Goal: Information Seeking & Learning: Learn about a topic

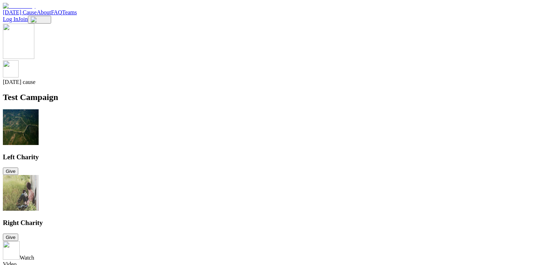
scroll to position [501, 0]
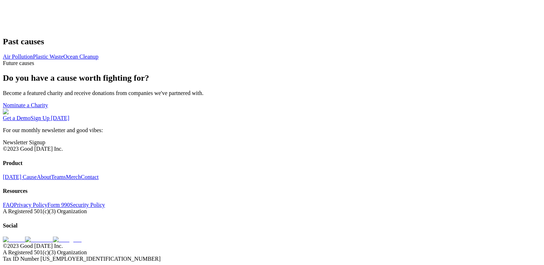
scroll to position [536, 0]
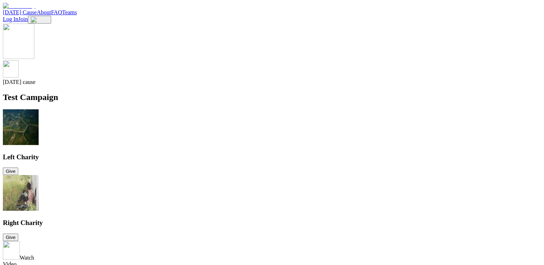
click at [37, 15] on link "[DATE] Cause" at bounding box center [20, 12] width 34 height 6
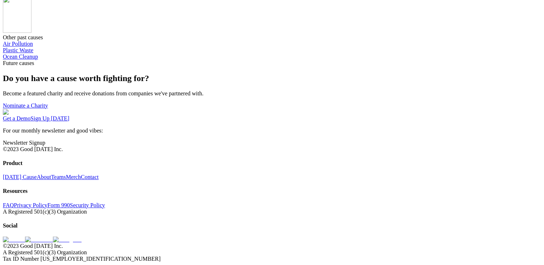
scroll to position [608, 0]
click at [33, 53] on link "Plastic Waste" at bounding box center [18, 50] width 30 height 6
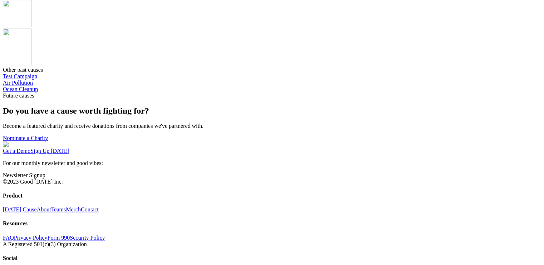
scroll to position [679, 0]
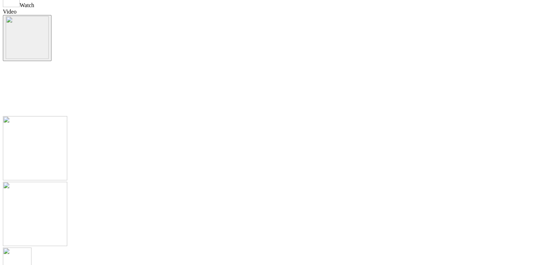
scroll to position [286, 0]
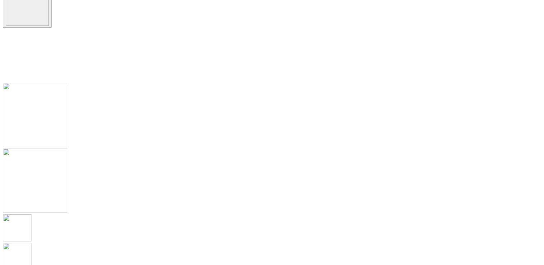
click at [49, 26] on img "Play cause video" at bounding box center [27, 4] width 43 height 43
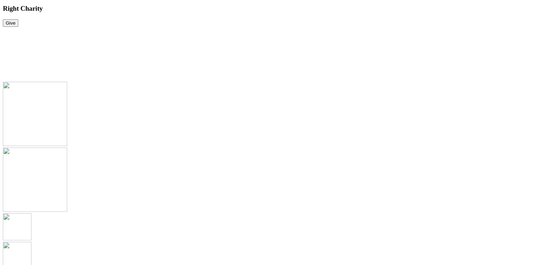
click at [242, 82] on section at bounding box center [272, 54] width 538 height 55
click at [186, 82] on section at bounding box center [272, 54] width 538 height 55
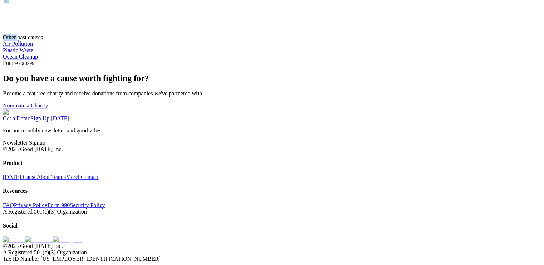
scroll to position [751, 0]
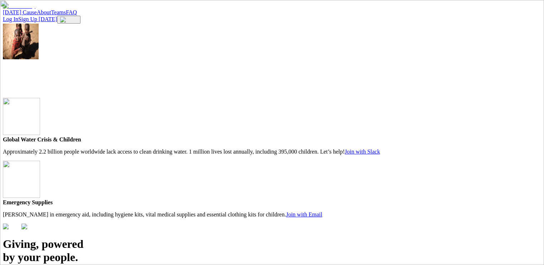
click at [51, 14] on link "About" at bounding box center [44, 12] width 14 height 6
